Goal: Navigation & Orientation: Find specific page/section

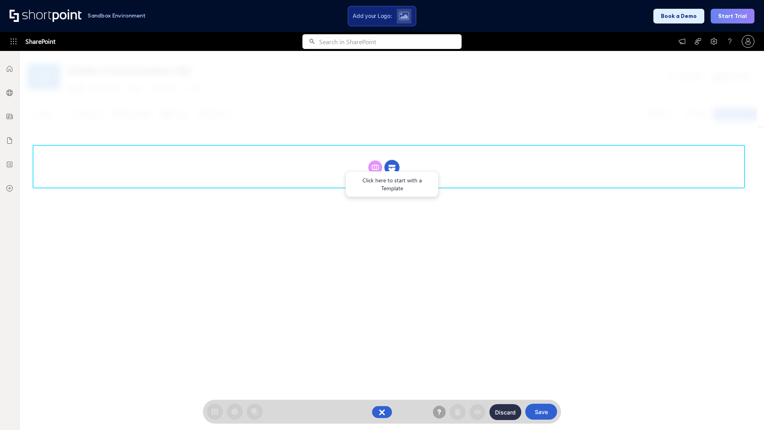
click at [392, 167] on circle at bounding box center [392, 167] width 15 height 15
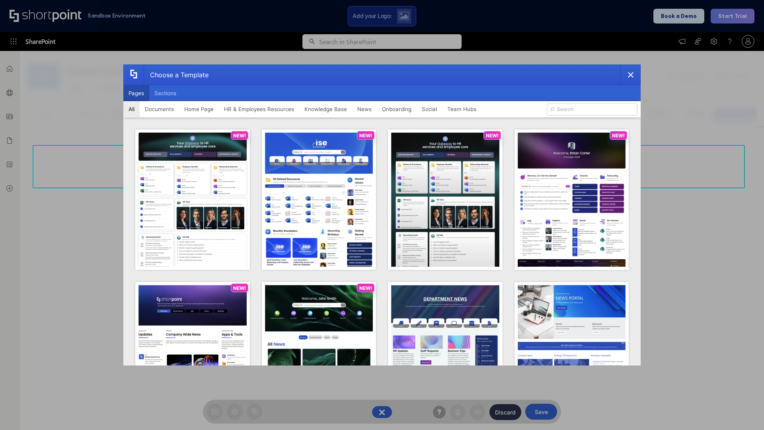
click at [136, 93] on button "Pages" at bounding box center [136, 93] width 26 height 16
type input "Documents 1"
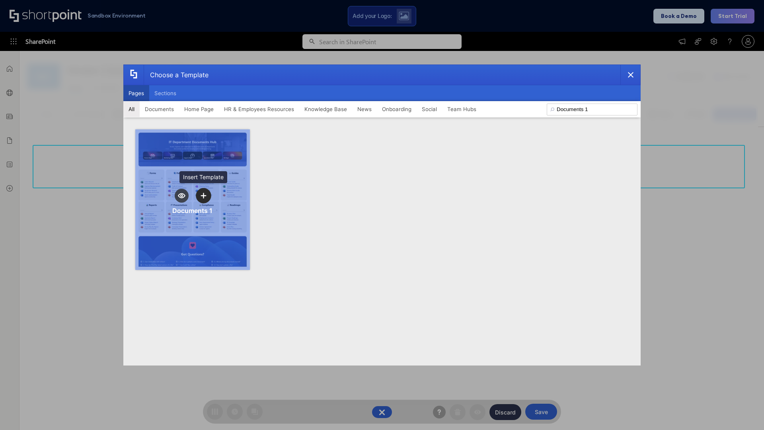
click at [203, 195] on icon "template selector" at bounding box center [204, 196] width 6 height 6
